Goal: Task Accomplishment & Management: Use online tool/utility

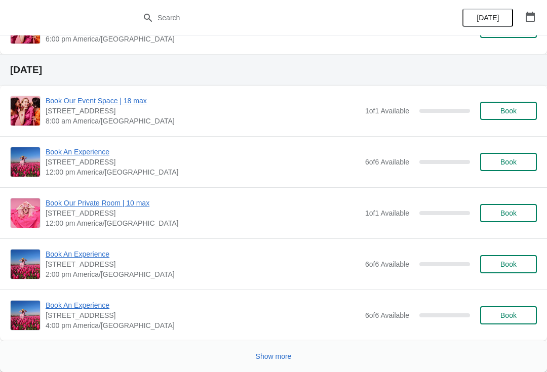
scroll to position [2883, 0]
click at [268, 355] on span "Show more" at bounding box center [274, 356] width 36 height 8
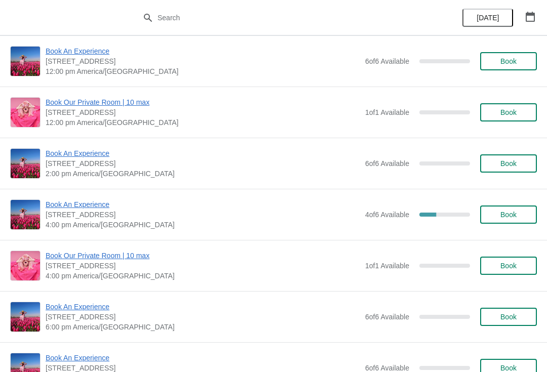
scroll to position [4339, 0]
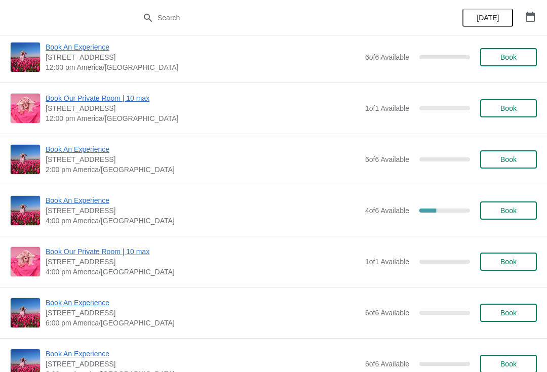
click at [76, 199] on span "Book An Experience" at bounding box center [203, 200] width 314 height 10
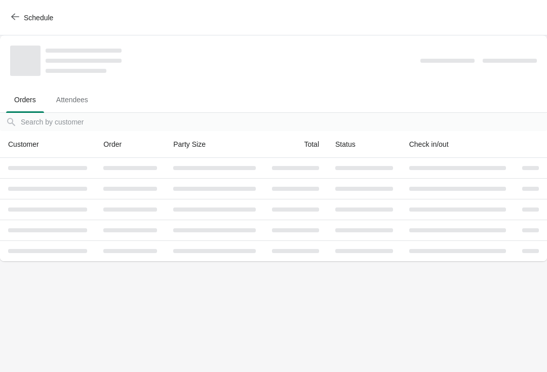
scroll to position [0, 0]
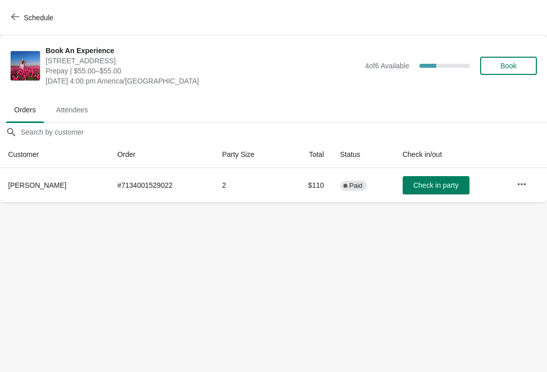
click at [522, 188] on icon "button" at bounding box center [521, 184] width 10 height 10
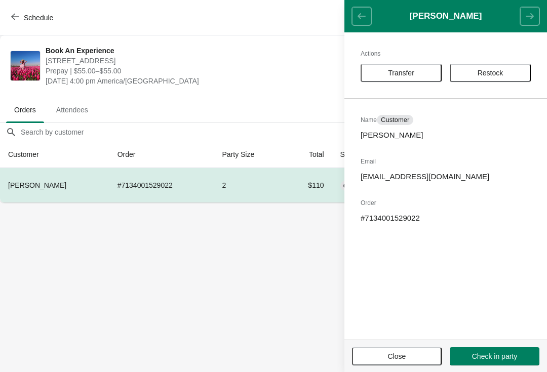
click at [394, 73] on span "Transfer" at bounding box center [401, 73] width 26 height 8
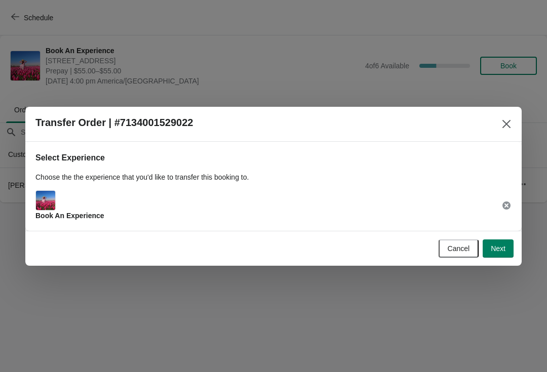
click at [505, 245] on button "Next" at bounding box center [497, 248] width 31 height 18
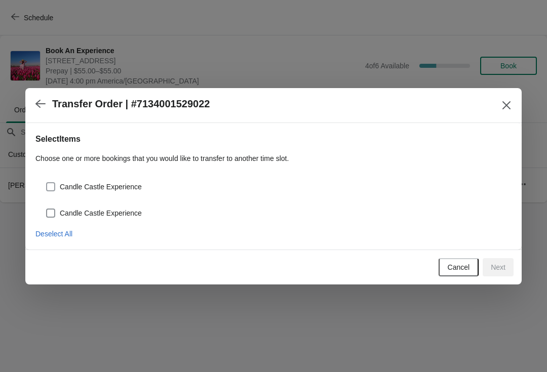
click at [53, 186] on span at bounding box center [50, 186] width 9 height 9
click at [47, 183] on input "Candle Castle Experience" at bounding box center [46, 182] width 1 height 1
checkbox input "true"
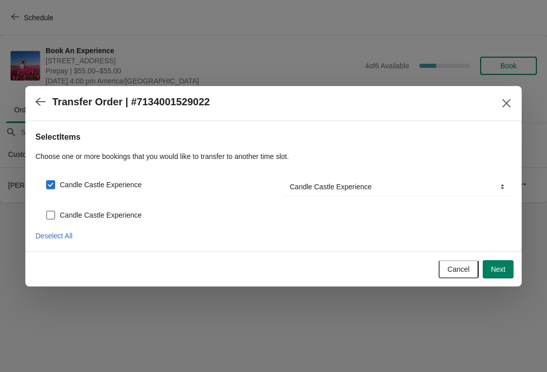
click at [49, 213] on span at bounding box center [50, 215] width 9 height 9
click at [47, 211] on input "Candle Castle Experience" at bounding box center [46, 211] width 1 height 1
checkbox input "true"
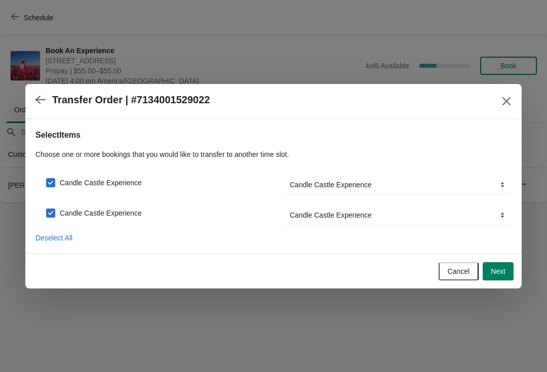
click at [496, 272] on span "Next" at bounding box center [498, 271] width 15 height 8
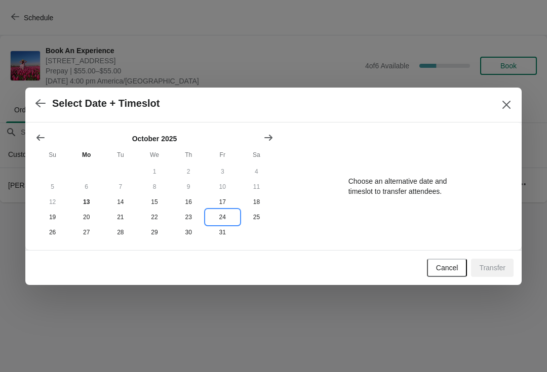
click at [221, 216] on button "24" at bounding box center [223, 217] width 34 height 15
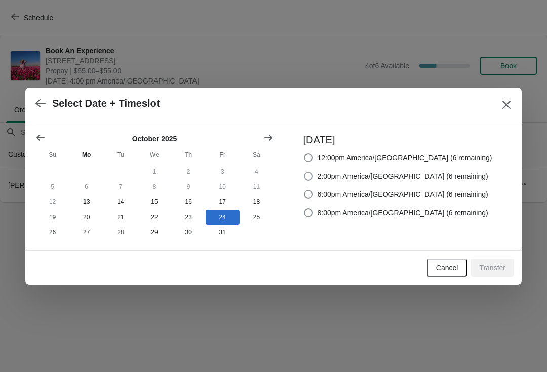
click at [313, 175] on span at bounding box center [308, 176] width 9 height 9
click at [304, 172] on input "2:00pm America/[GEOGRAPHIC_DATA] (6 remaining)" at bounding box center [304, 172] width 1 height 1
radio input "true"
click at [489, 272] on span "Transfer" at bounding box center [492, 268] width 26 height 8
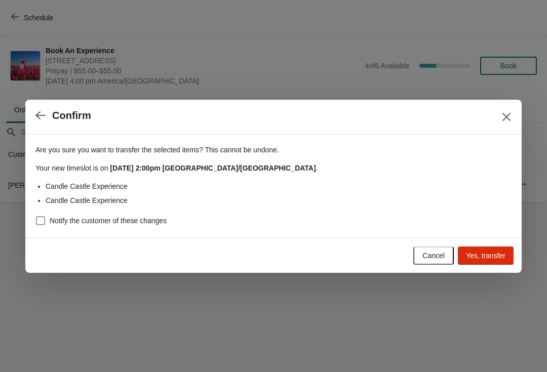
click at [40, 219] on span at bounding box center [40, 220] width 9 height 9
click at [36, 217] on input "Notify the customer of these changes" at bounding box center [36, 216] width 1 height 1
checkbox input "true"
click at [489, 262] on button "Yes, transfer" at bounding box center [486, 256] width 56 height 18
